Goal: Task Accomplishment & Management: Complete application form

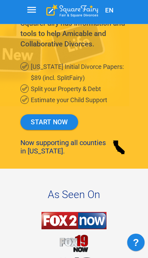
scroll to position [151, 0]
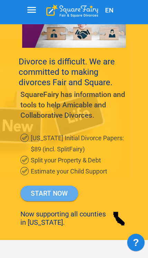
click at [59, 193] on link "START NOW" at bounding box center [49, 194] width 58 height 16
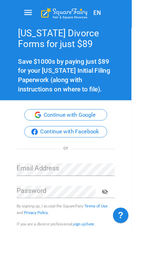
click at [107, 133] on button "Continue with Google" at bounding box center [74, 129] width 94 height 13
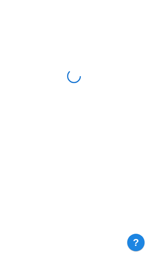
click at [99, 109] on html "Jira Service Management Widget" at bounding box center [74, 78] width 148 height 156
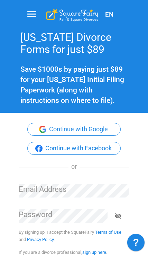
click at [103, 131] on button "Continue with Google" at bounding box center [74, 129] width 94 height 13
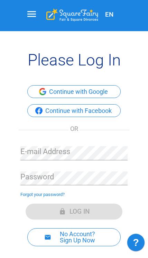
click at [109, 93] on button "Continue with Google" at bounding box center [74, 91] width 94 height 13
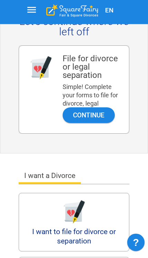
scroll to position [173, 0]
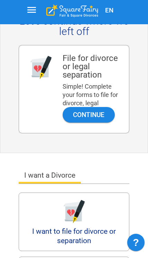
click at [102, 115] on button "Continue" at bounding box center [89, 115] width 52 height 16
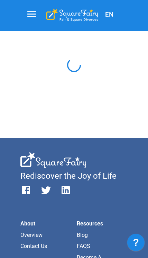
scroll to position [11, 0]
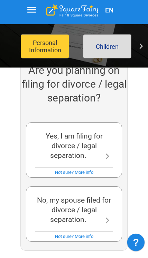
click at [105, 151] on icon at bounding box center [107, 156] width 11 height 11
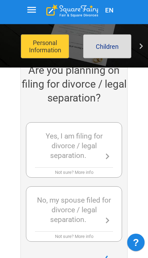
scroll to position [287, 0]
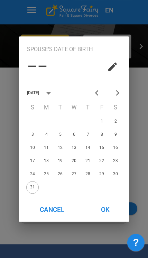
scroll to position [390, 0]
click at [105, 219] on button "OK" at bounding box center [105, 210] width 43 height 18
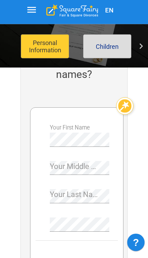
scroll to position [202, 0]
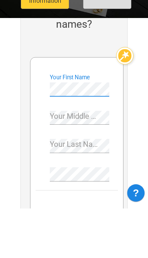
click at [97, 155] on div "Your Middle Name" at bounding box center [80, 165] width 60 height 20
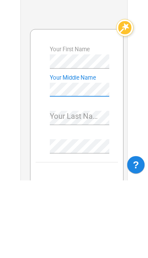
click at [92, 183] on div "Your Last Name" at bounding box center [80, 193] width 60 height 20
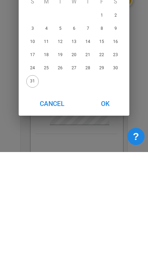
scroll to position [308, 0]
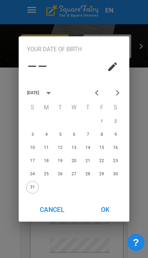
click at [112, 71] on icon "calendar view is open, go to text input view" at bounding box center [113, 66] width 8 height 8
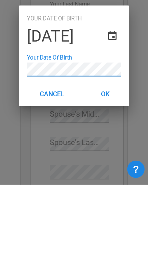
click at [114, 158] on button "OK" at bounding box center [105, 167] width 43 height 18
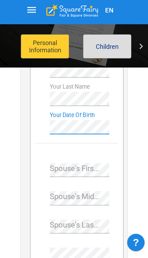
scroll to position [299, 0]
click at [81, 170] on div "Spouse's First Name" at bounding box center [80, 168] width 60 height 20
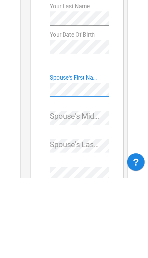
click at [99, 186] on div "Spouse's Middle Name" at bounding box center [80, 196] width 60 height 20
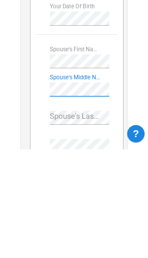
click at [86, 214] on div "Spouse's Last Name" at bounding box center [80, 224] width 60 height 20
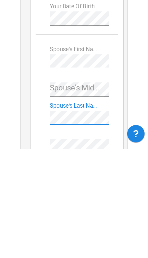
scroll to position [316, 0]
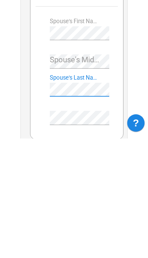
click at [95, 168] on div "Spouse's Middle Name" at bounding box center [80, 178] width 60 height 20
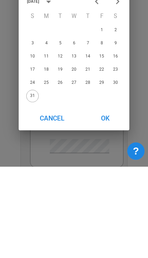
scroll to position [408, 0]
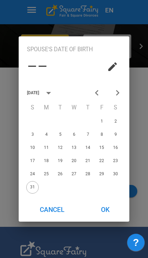
click at [114, 72] on icon "calendar view is open, go to text input view" at bounding box center [112, 66] width 11 height 11
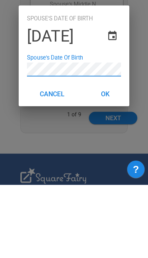
click at [110, 158] on button "OK" at bounding box center [105, 167] width 43 height 18
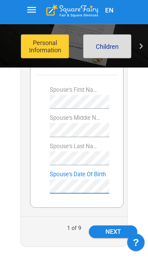
scroll to position [365, 0]
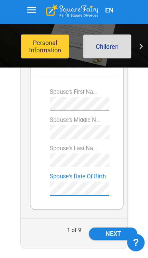
click at [122, 235] on button "Next" at bounding box center [113, 234] width 48 height 12
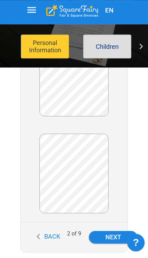
scroll to position [333, 0]
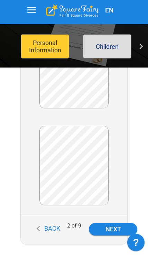
click at [108, 234] on button "Next" at bounding box center [113, 229] width 48 height 12
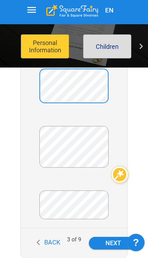
scroll to position [241, 0]
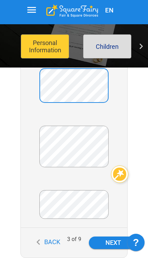
click at [112, 242] on button "Next" at bounding box center [113, 243] width 48 height 12
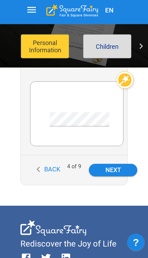
scroll to position [228, 0]
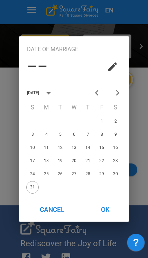
click at [108, 72] on icon "calendar view is open, go to text input view" at bounding box center [112, 66] width 11 height 11
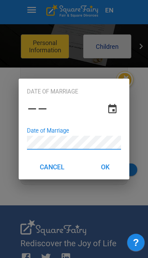
scroll to position [228, 0]
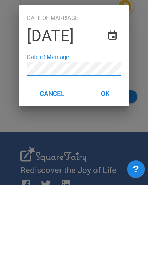
click at [105, 158] on button "OK" at bounding box center [105, 167] width 43 height 18
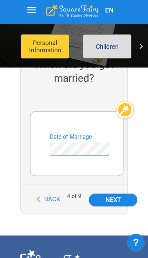
click at [115, 200] on button "Next" at bounding box center [113, 200] width 48 height 12
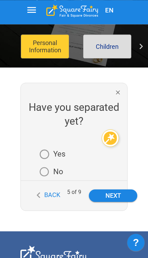
scroll to position [155, 0]
click at [109, 197] on button "Next" at bounding box center [113, 195] width 48 height 12
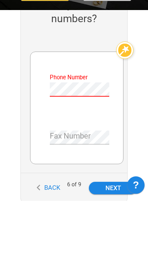
scroll to position [257, 0]
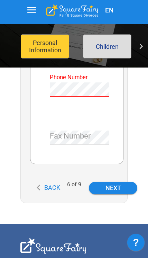
click at [134, 173] on div "EN File for divorce Personal Information Children Property and Debt Income and …" at bounding box center [74, 188] width 148 height 828
click at [125, 192] on button "Next" at bounding box center [113, 188] width 48 height 12
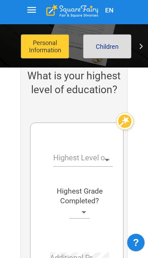
scroll to position [186, 0]
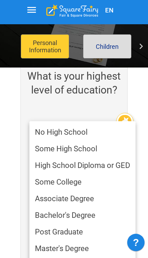
click at [44, 166] on li "High School Diploma or GED" at bounding box center [82, 165] width 106 height 17
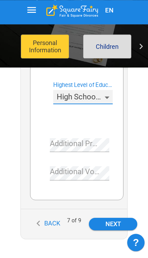
scroll to position [249, 0]
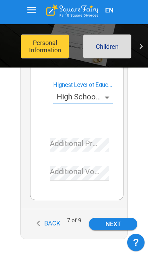
click at [104, 221] on button "Next" at bounding box center [113, 224] width 48 height 12
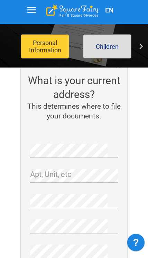
scroll to position [181, 0]
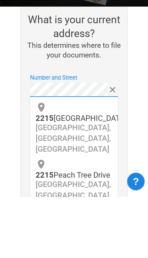
click at [100, 240] on p "Fairfield, CA, USA" at bounding box center [74, 256] width 77 height 33
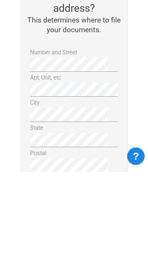
scroll to position [268, 0]
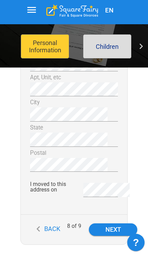
click at [112, 229] on button "Next" at bounding box center [113, 229] width 48 height 12
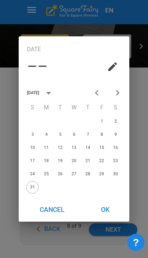
click at [109, 75] on button "calendar view is open, go to text input view" at bounding box center [112, 66] width 17 height 17
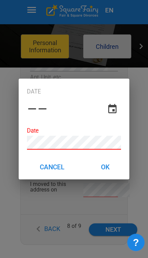
scroll to position [268, 0]
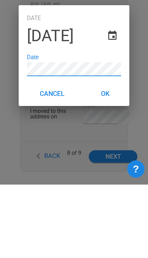
click at [112, 158] on button "OK" at bounding box center [105, 167] width 43 height 18
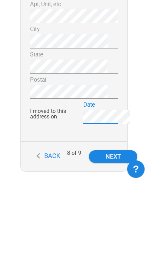
scroll to position [309, 0]
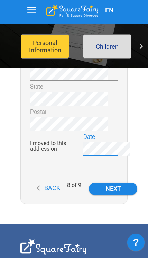
click at [114, 190] on button "Next" at bounding box center [113, 189] width 48 height 12
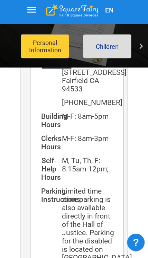
scroll to position [325, 0]
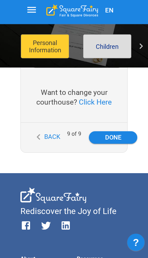
click at [101, 144] on button "Done" at bounding box center [113, 137] width 48 height 12
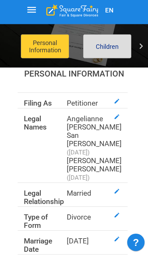
click at [118, 122] on button "button" at bounding box center [117, 116] width 15 height 15
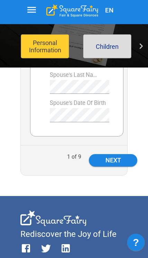
scroll to position [439, 0]
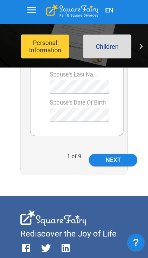
click at [119, 163] on button "Next" at bounding box center [113, 160] width 48 height 12
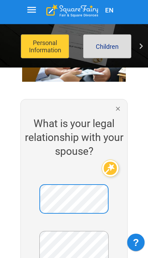
scroll to position [186, 0]
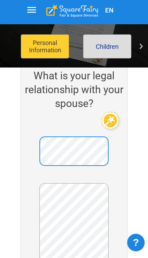
click at [108, 54] on button "Children" at bounding box center [107, 46] width 48 height 24
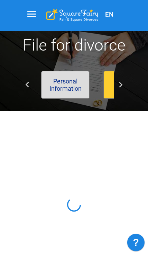
scroll to position [0, 10]
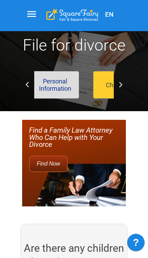
click at [70, 88] on button "Personal Information" at bounding box center [55, 85] width 48 height 28
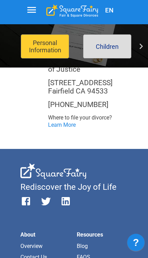
scroll to position [578, 0]
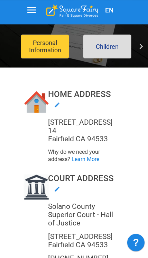
click at [112, 53] on button "Children" at bounding box center [107, 46] width 48 height 24
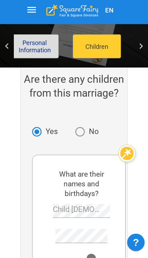
scroll to position [183, 0]
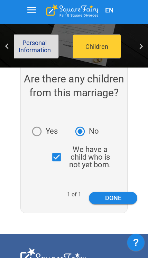
click at [103, 194] on button "Done" at bounding box center [113, 198] width 48 height 12
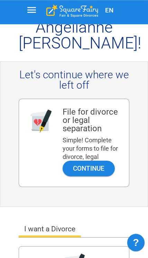
click at [79, 172] on button "Continue" at bounding box center [89, 169] width 52 height 16
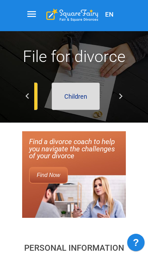
scroll to position [0, 55]
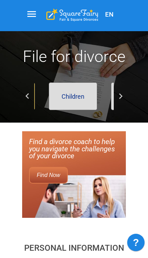
click at [76, 97] on button "Children" at bounding box center [73, 96] width 48 height 28
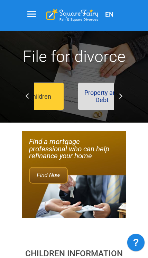
scroll to position [0, 89]
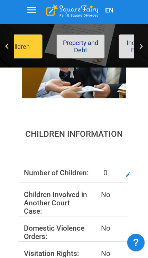
click at [125, 177] on button "button" at bounding box center [128, 174] width 15 height 15
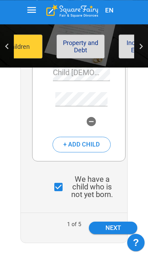
scroll to position [319, 0]
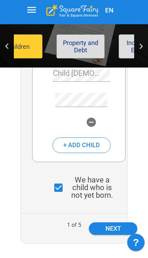
click at [115, 229] on button "Next" at bounding box center [113, 228] width 48 height 12
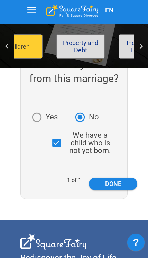
click at [121, 184] on button "Done" at bounding box center [113, 184] width 48 height 12
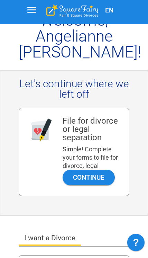
scroll to position [112, 0]
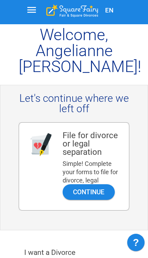
click at [106, 197] on button "Continue" at bounding box center [89, 192] width 52 height 16
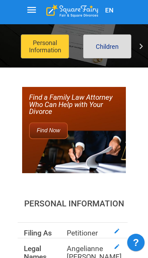
scroll to position [42, 0]
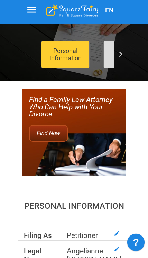
click at [122, 55] on icon at bounding box center [120, 54] width 11 height 11
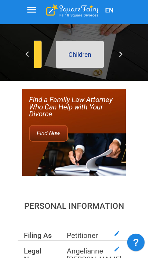
click at [125, 55] on icon at bounding box center [120, 54] width 11 height 11
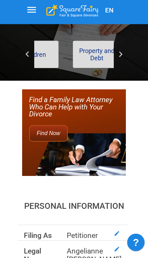
scroll to position [0, 96]
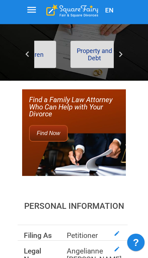
click at [103, 61] on button "Property and Debt" at bounding box center [94, 55] width 48 height 28
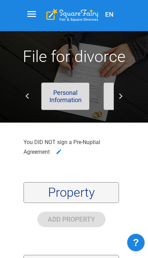
scroll to position [0, 100]
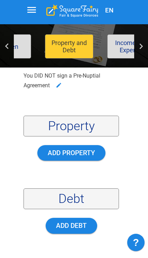
scroll to position [165, 0]
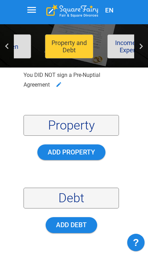
click at [70, 200] on div "Debt" at bounding box center [72, 198] width 96 height 21
click at [84, 203] on div "Debt" at bounding box center [72, 198] width 96 height 21
click at [80, 224] on button "Add Debt" at bounding box center [72, 225] width 52 height 16
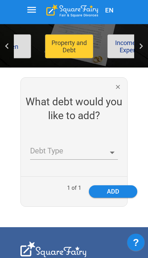
scroll to position [162, 0]
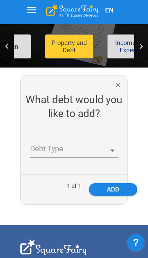
click at [112, 146] on body "EN File for divorce Personal Information Children Property and Debt Income and …" at bounding box center [74, 236] width 148 height 735
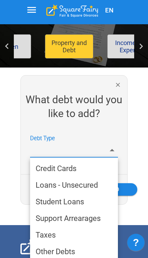
click at [95, 187] on li "Loans - Unsecured" at bounding box center [74, 185] width 88 height 17
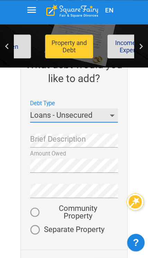
scroll to position [197, 0]
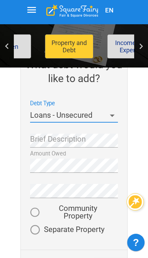
click at [136, 207] on div at bounding box center [135, 201] width 13 height 13
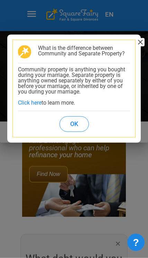
scroll to position [0, 0]
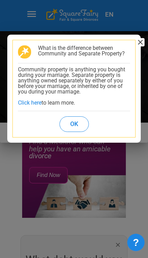
click at [80, 122] on button "Ok" at bounding box center [74, 124] width 29 height 16
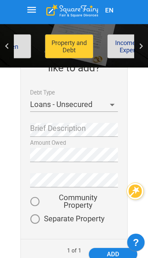
click at [101, 105] on body "EN File for divorce Personal Information Children Property and Debt Income and …" at bounding box center [74, 245] width 148 height 845
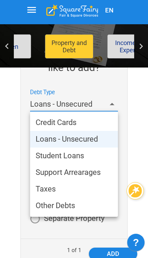
click at [72, 207] on li "Other Debts" at bounding box center [74, 205] width 88 height 17
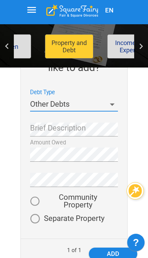
click at [47, 218] on span "Separate Property" at bounding box center [74, 219] width 61 height 8
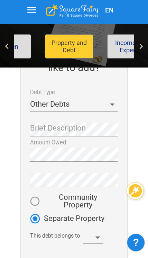
click at [99, 236] on body "EN File for divorce Personal Information Children Property and Debt Income and …" at bounding box center [74, 259] width 148 height 872
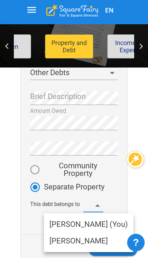
scroll to position [239, 0]
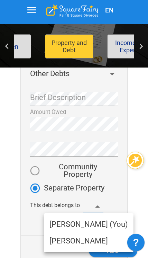
click at [65, 240] on li "Morris" at bounding box center [89, 241] width 90 height 17
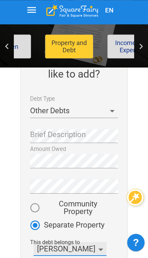
scroll to position [197, 0]
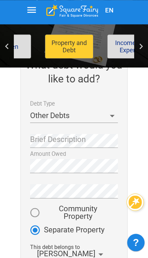
click at [81, 142] on div "Brief Description" at bounding box center [74, 138] width 88 height 20
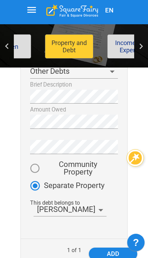
scroll to position [242, 0]
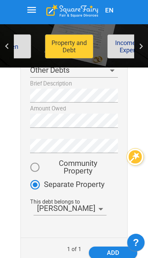
click at [113, 252] on button "add" at bounding box center [113, 253] width 48 height 12
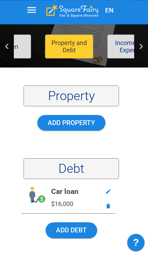
scroll to position [202, 0]
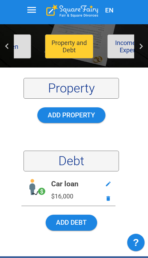
click at [82, 224] on button "Add Debt" at bounding box center [72, 223] width 52 height 16
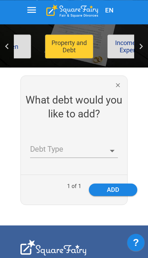
click at [115, 151] on body "EN File for divorce Personal Information Children Property and Debt Income and …" at bounding box center [74, 236] width 148 height 735
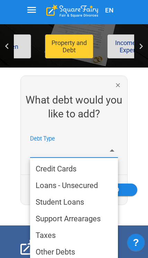
click at [93, 187] on li "Loans - Unsecured" at bounding box center [74, 185] width 88 height 17
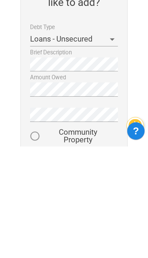
scroll to position [274, 0]
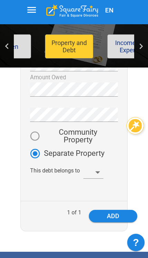
click at [96, 174] on body "EN File for divorce Personal Information Children Property and Debt Income and …" at bounding box center [74, 194] width 148 height 872
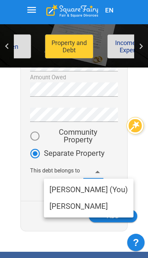
click at [108, 208] on li "Morris" at bounding box center [89, 206] width 90 height 17
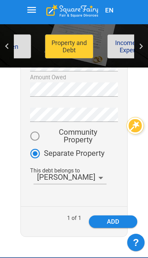
click at [118, 224] on button "add" at bounding box center [113, 221] width 48 height 12
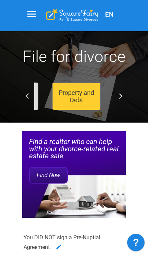
click at [121, 96] on icon at bounding box center [120, 96] width 11 height 11
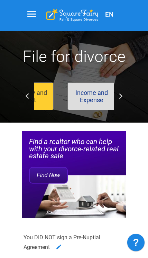
scroll to position [0, 161]
click at [101, 101] on button "Income and Expense" at bounding box center [91, 96] width 48 height 28
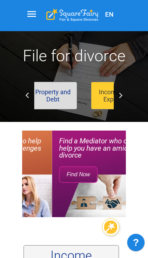
scroll to position [0, 123]
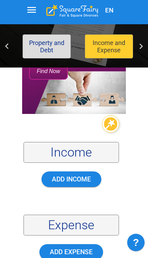
click at [88, 180] on button "Add Income" at bounding box center [72, 179] width 60 height 16
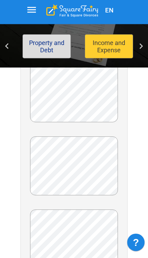
scroll to position [698, 0]
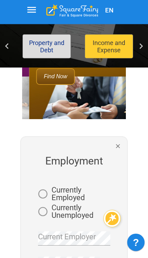
click at [78, 193] on span "Currently Employed" at bounding box center [72, 193] width 41 height 15
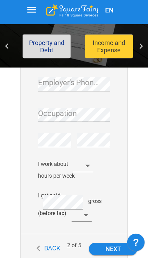
click at [102, 248] on button "Next" at bounding box center [113, 249] width 48 height 12
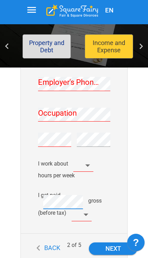
scroll to position [406, 0]
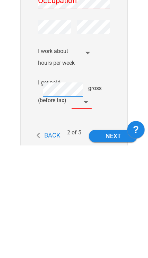
click at [85, 104] on body "EN File for divorce Personal Information Children Property and Debt Income and …" at bounding box center [74, 144] width 148 height 1038
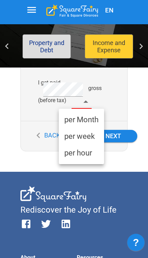
click at [93, 123] on li "per Month" at bounding box center [81, 120] width 45 height 17
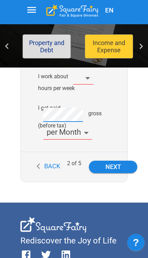
scroll to position [494, 0]
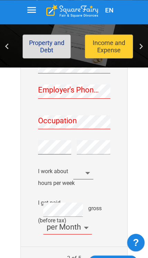
click at [88, 175] on body "EN File for divorce Personal Information Children Property and Debt Income and …" at bounding box center [74, 154] width 148 height 1044
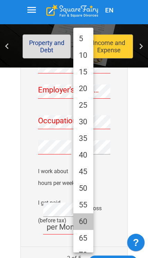
click at [85, 227] on li "60" at bounding box center [83, 221] width 20 height 17
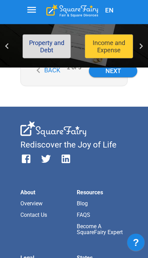
scroll to position [591, 0]
